Goal: Task Accomplishment & Management: Complete application form

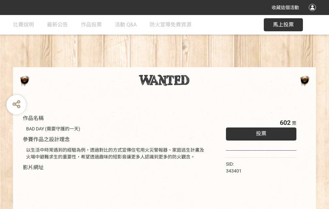
click at [313, 14] on div "收藏這個活動" at bounding box center [164, 7] width 329 height 15
click at [204, 64] on div "作品名稱 BAD DAY (需要守護的一天) 參賽作品之設計理念 以生活中時常遇到的經驗為例，透過對比的方式宣傳住宅用火災警報器、家庭逃生計畫及火場中避難求生…" at bounding box center [164, 152] width 329 height 274
click at [260, 132] on span "投票" at bounding box center [261, 133] width 10 height 6
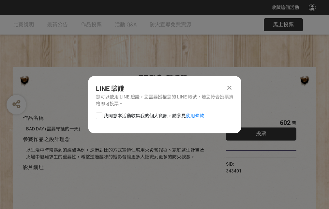
click at [98, 114] on div at bounding box center [99, 116] width 7 height 7
checkbox input "true"
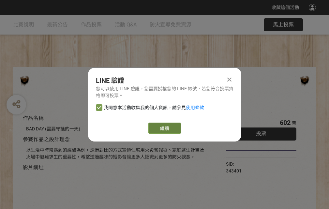
click at [164, 128] on link "繼續" at bounding box center [164, 128] width 33 height 11
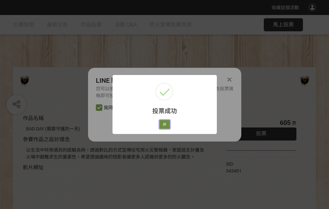
click at [163, 123] on button "好" at bounding box center [164, 124] width 10 height 9
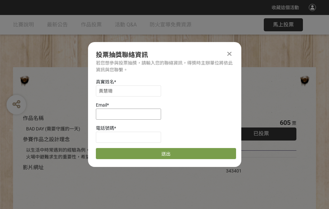
click at [130, 114] on input at bounding box center [128, 114] width 65 height 11
type input "[EMAIL_ADDRESS][DOMAIN_NAME]"
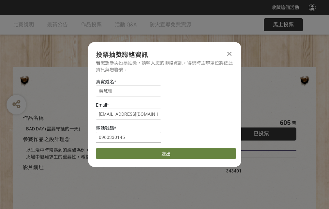
type input "0960330145"
click at [114, 151] on button "送出" at bounding box center [166, 153] width 140 height 11
